Goal: Transaction & Acquisition: Purchase product/service

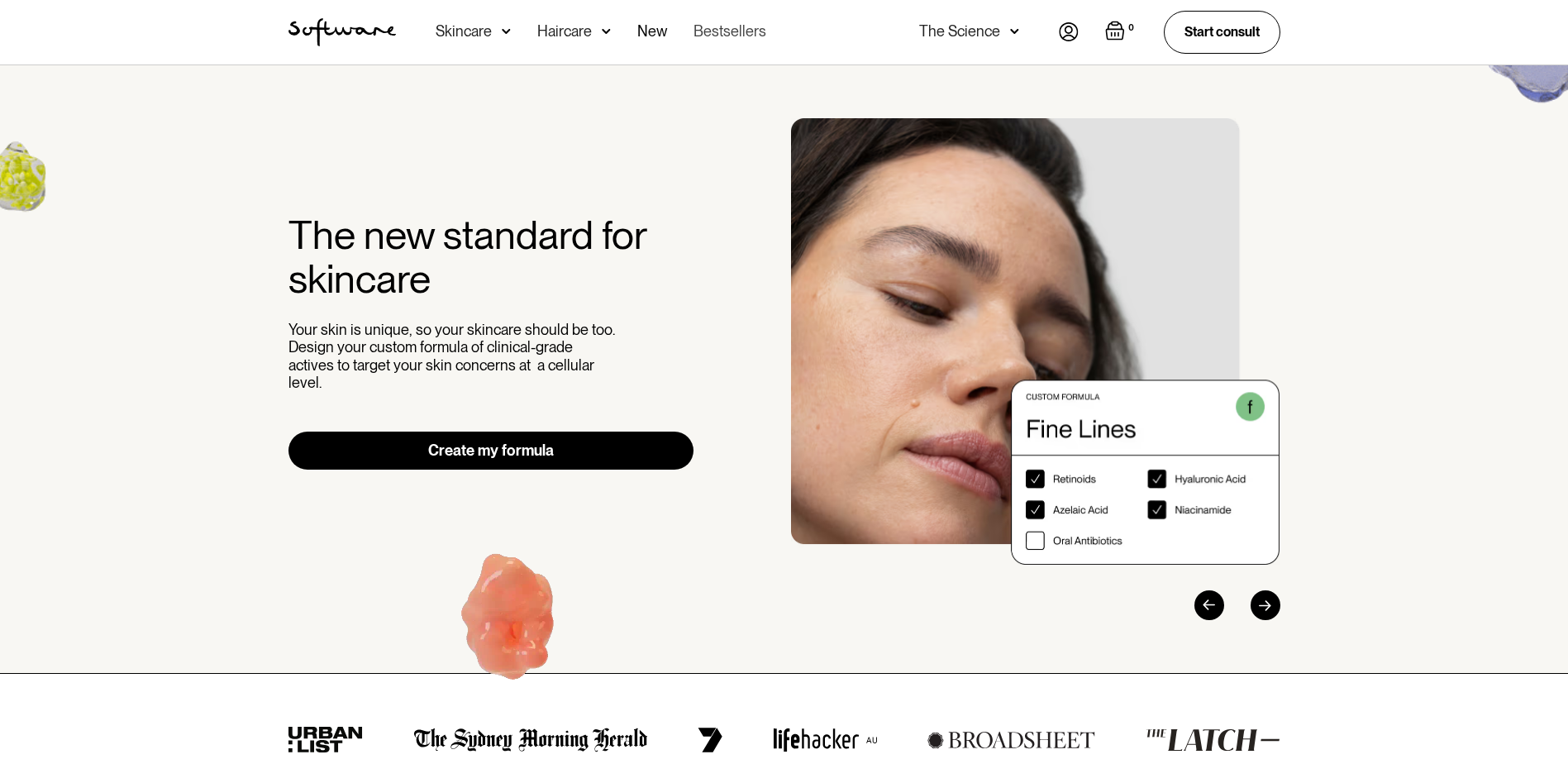
click at [744, 35] on link "Bestsellers" at bounding box center [730, 32] width 73 height 64
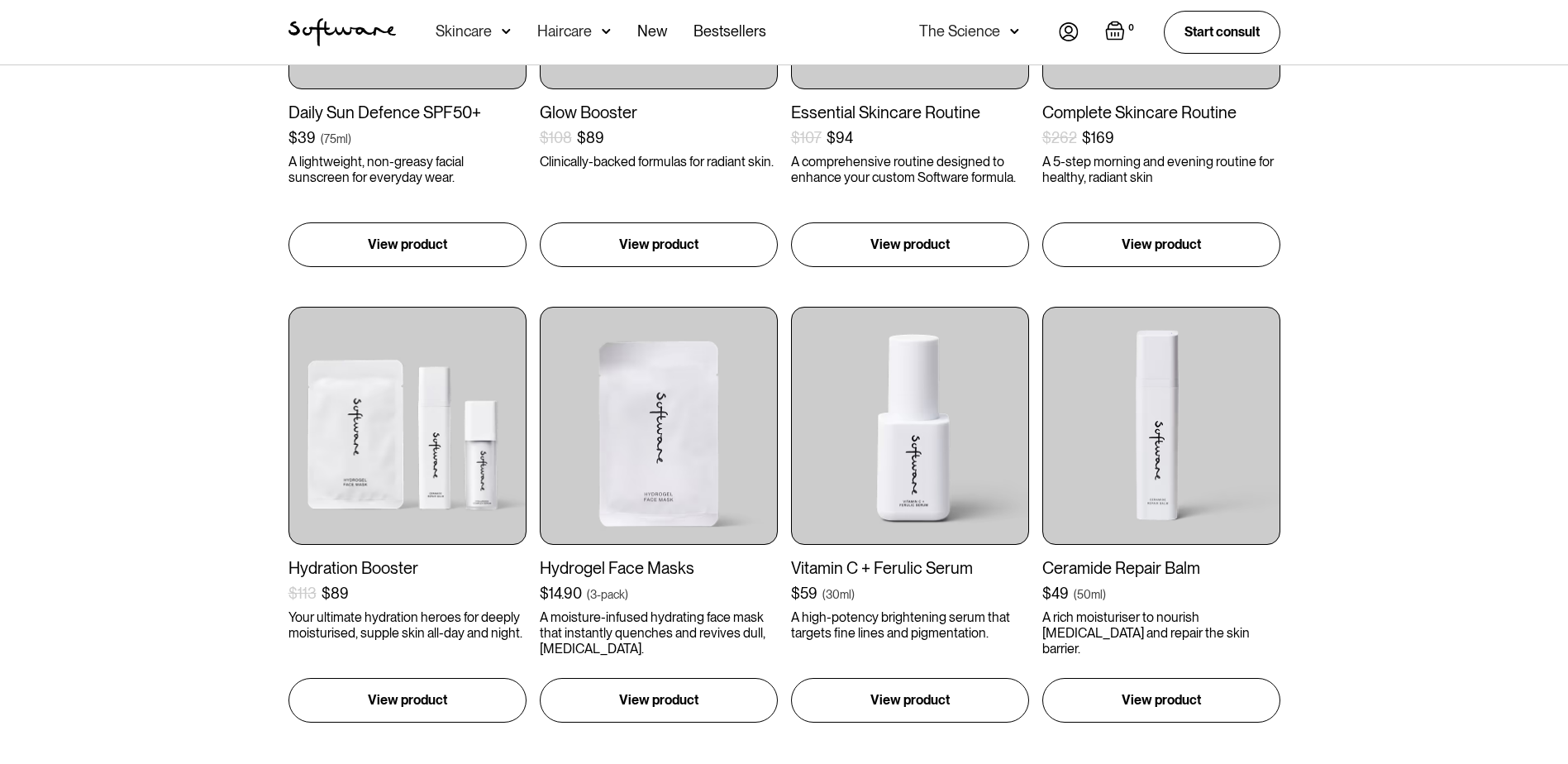
scroll to position [661, 0]
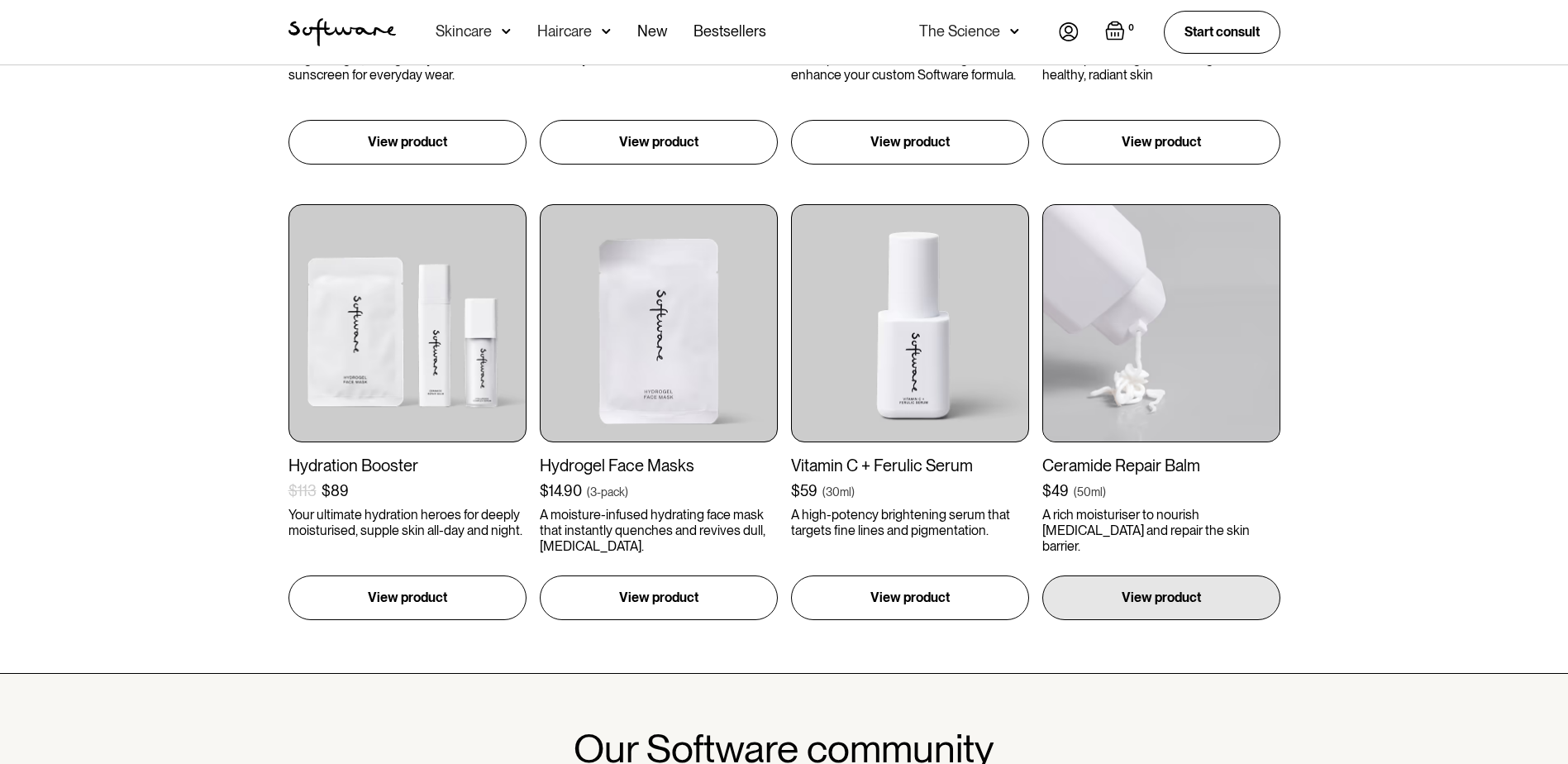
click at [1176, 331] on img at bounding box center [1161, 323] width 238 height 238
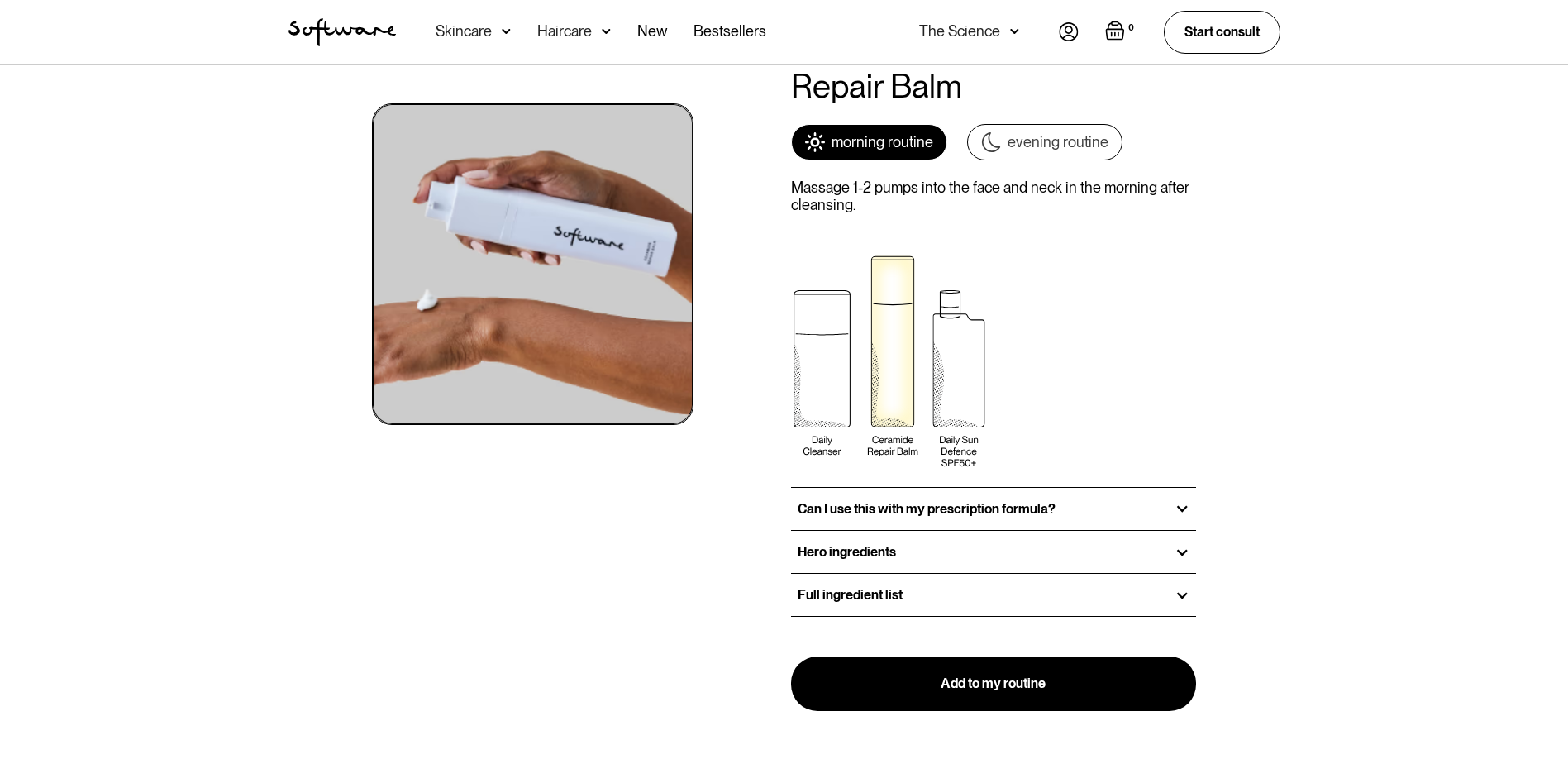
scroll to position [1984, 0]
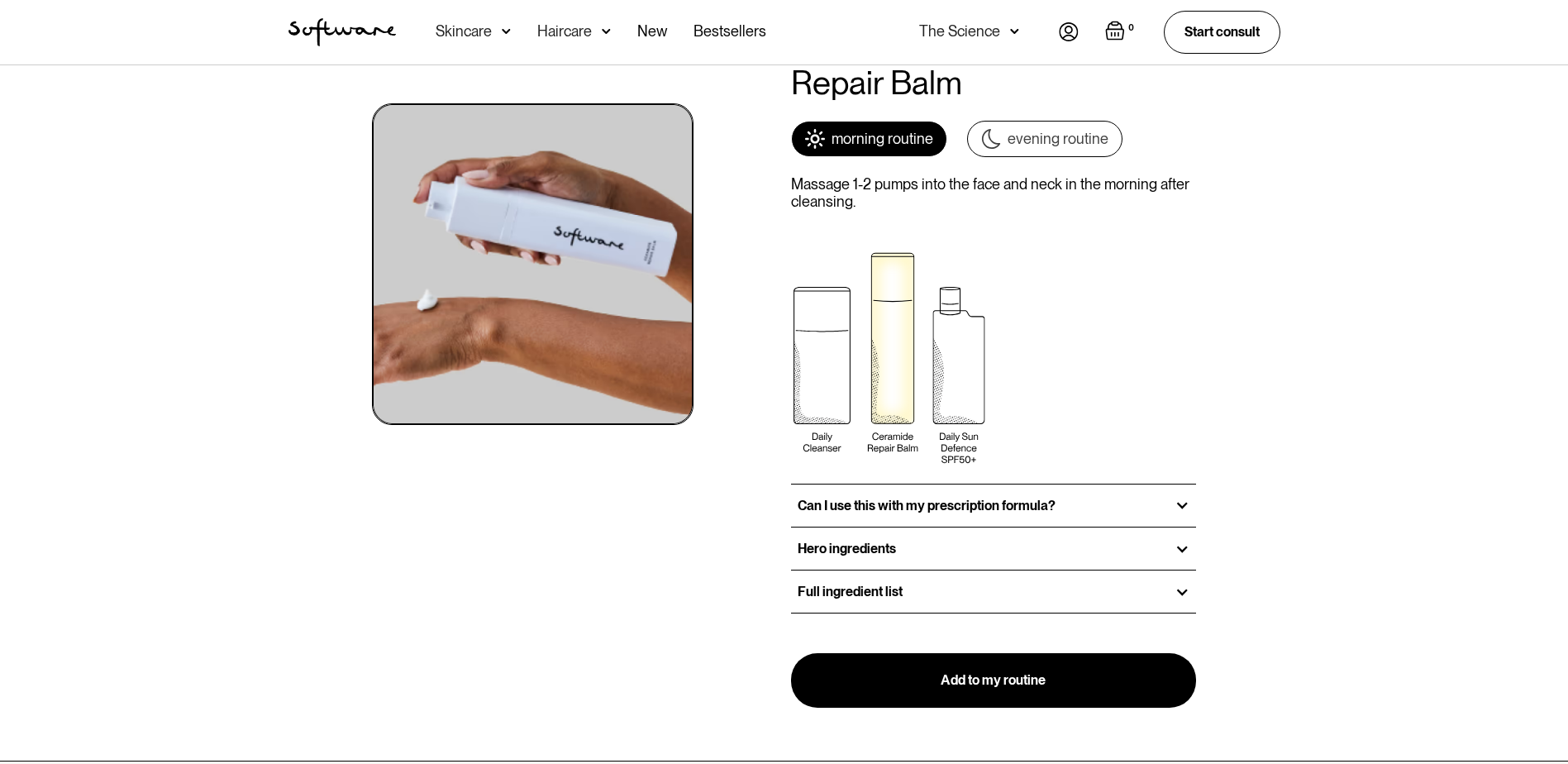
click at [1105, 500] on div "Can I use this with my prescription formula?" at bounding box center [994, 505] width 406 height 42
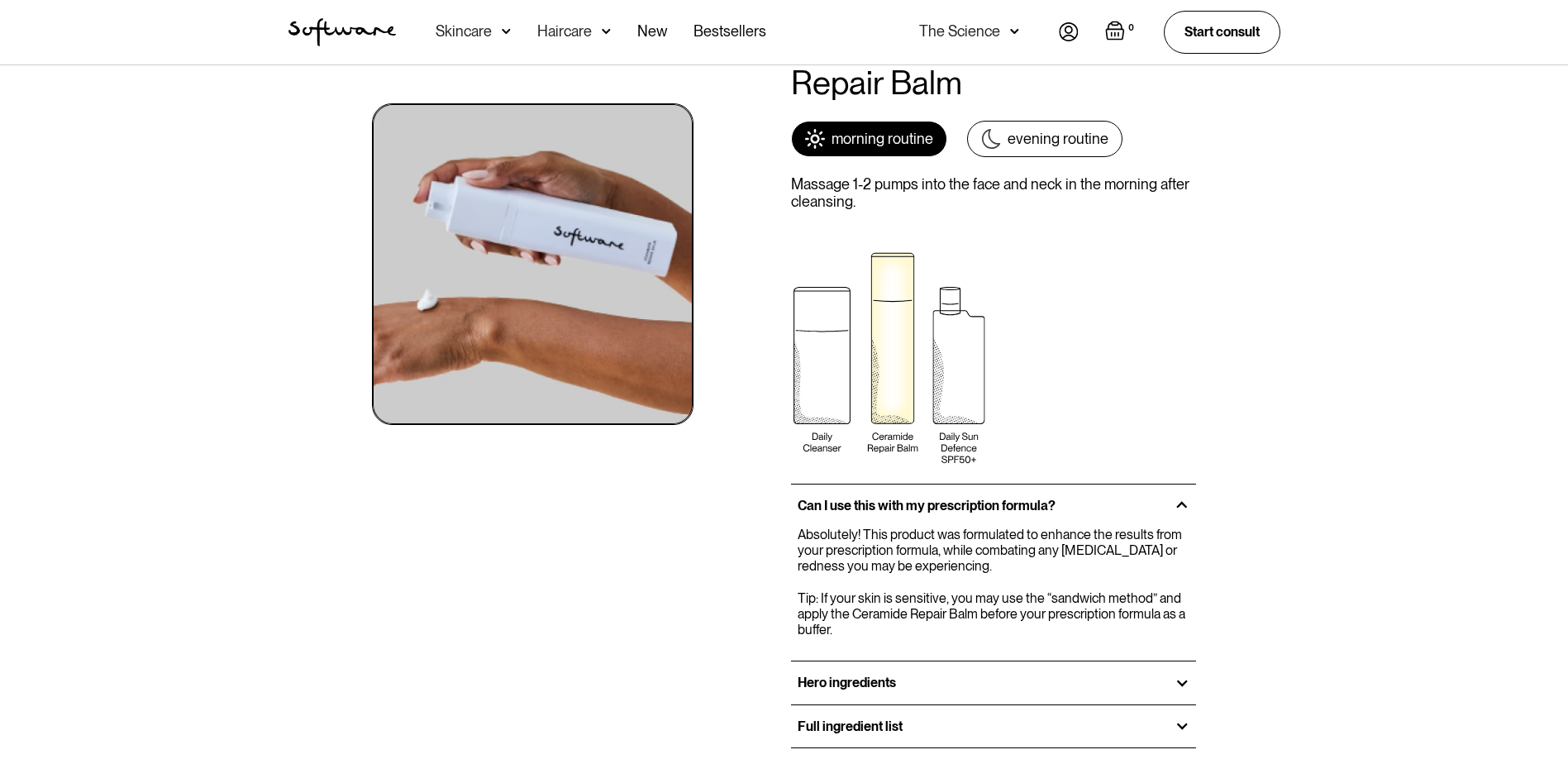
click at [1046, 123] on link "evening routine" at bounding box center [1044, 139] width 155 height 37
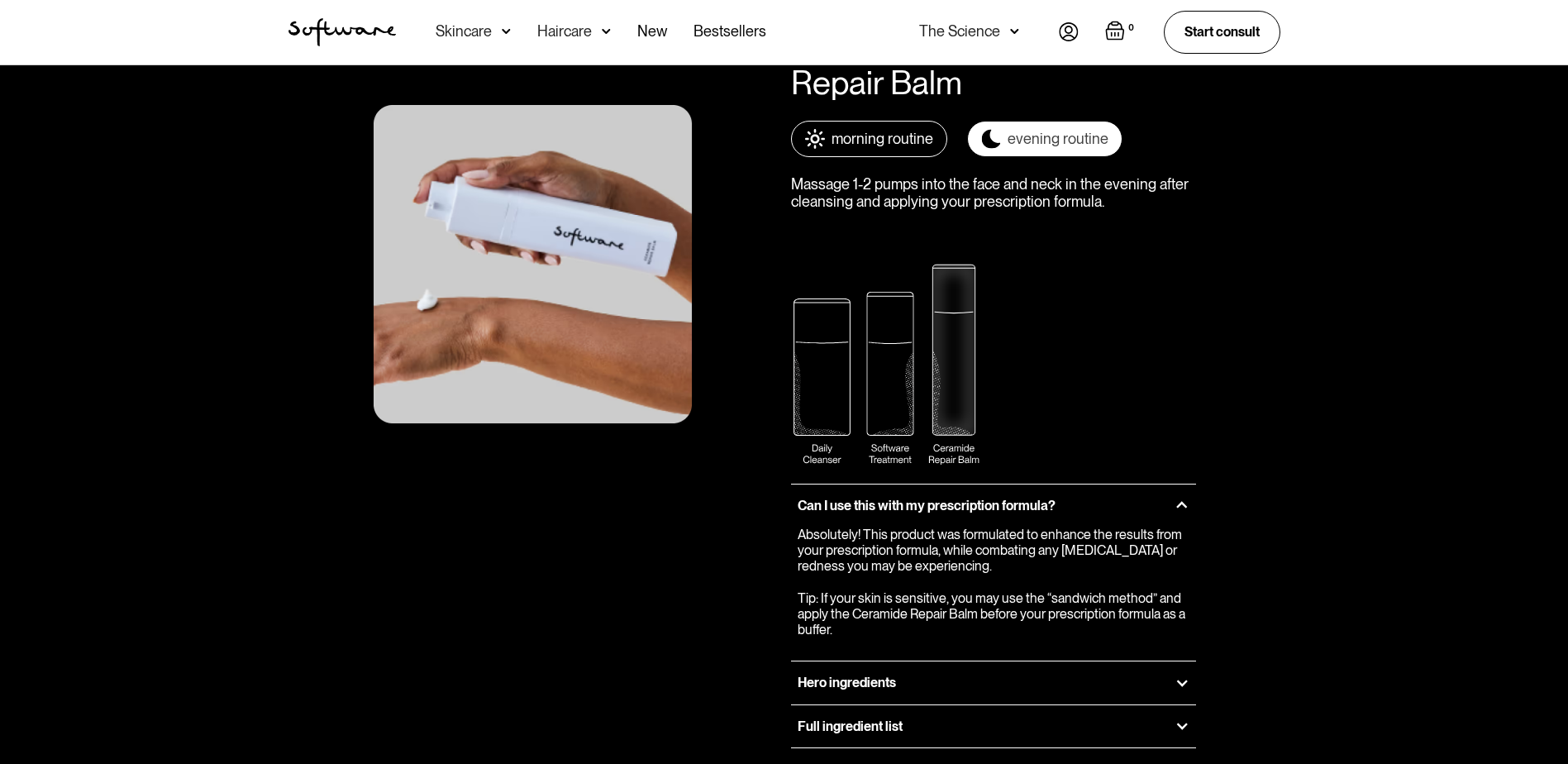
click at [891, 142] on div "morning routine" at bounding box center [883, 139] width 102 height 18
